Goal: Task Accomplishment & Management: Manage account settings

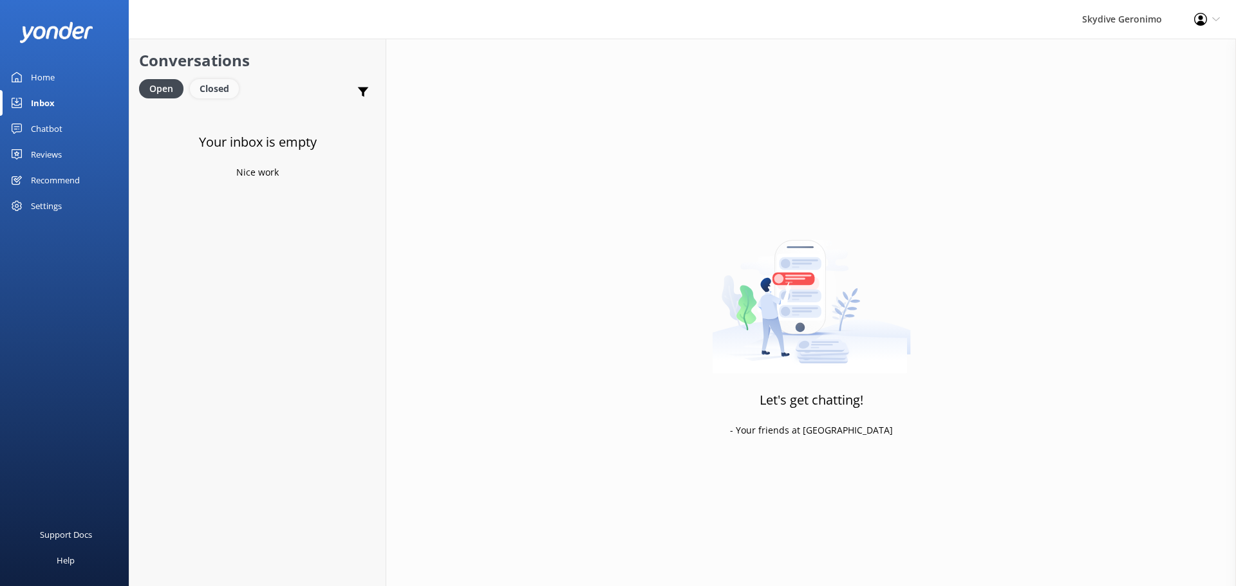
click at [219, 98] on div "Closed" at bounding box center [214, 88] width 49 height 19
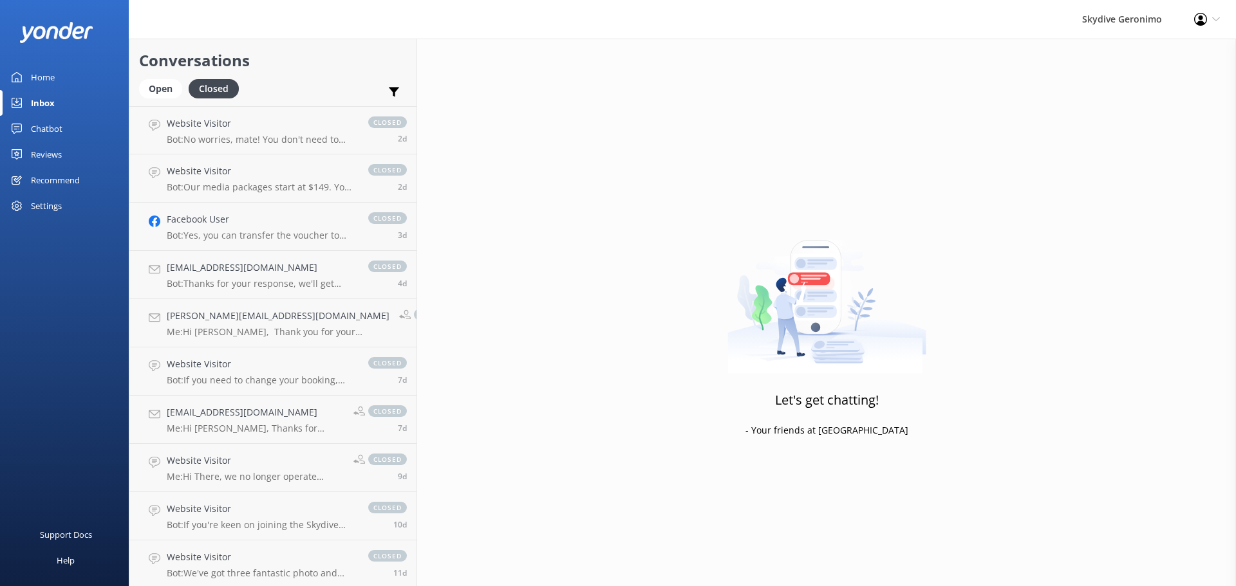
click at [186, 77] on div "Conversations Open Closed Important Converted Assigned to me Unassigned" at bounding box center [272, 73] width 287 height 68
click at [149, 93] on div "Open" at bounding box center [160, 88] width 43 height 19
